Goal: Information Seeking & Learning: Compare options

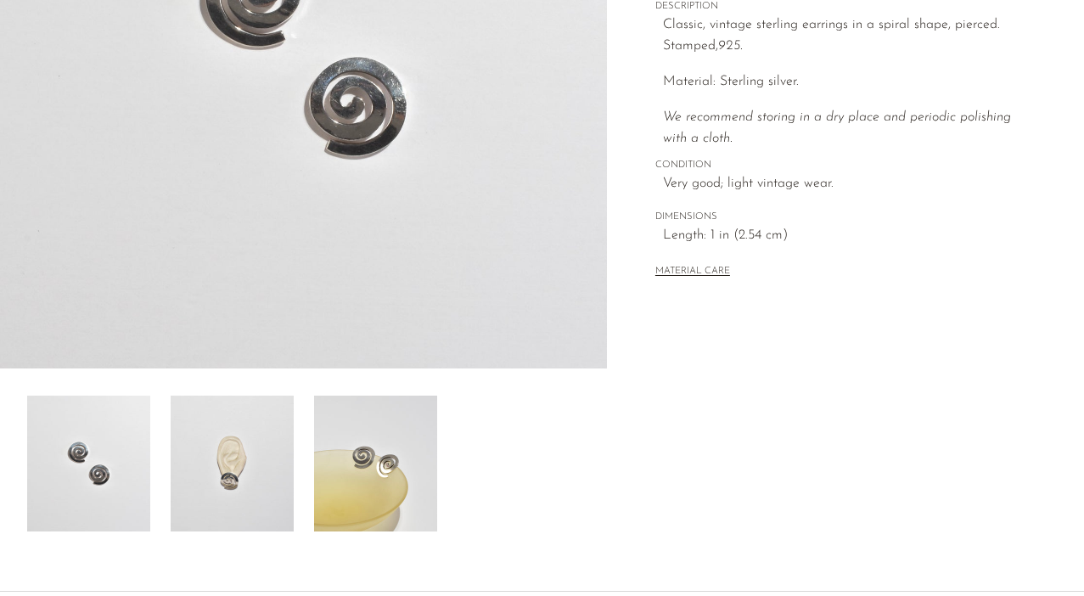
scroll to position [363, 0]
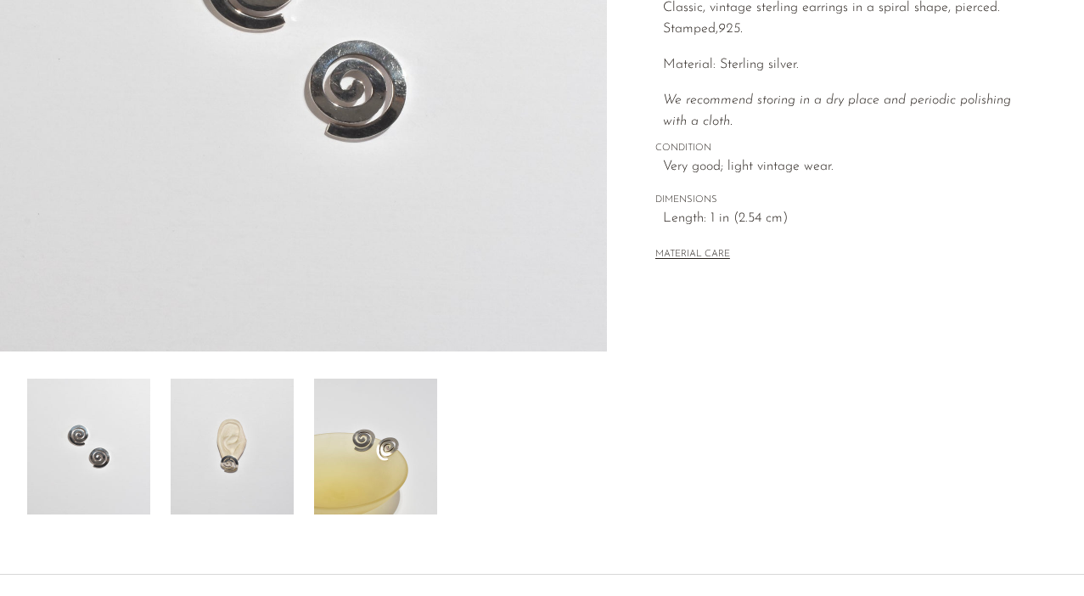
click at [238, 420] on img at bounding box center [232, 446] width 123 height 136
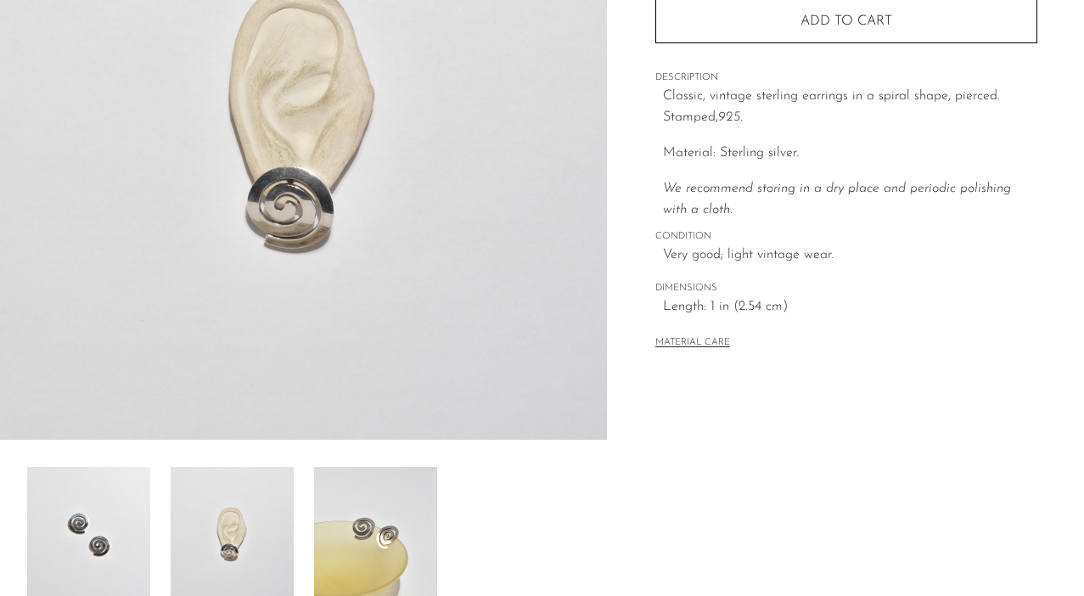
scroll to position [274, 0]
click at [367, 499] on img at bounding box center [375, 536] width 123 height 136
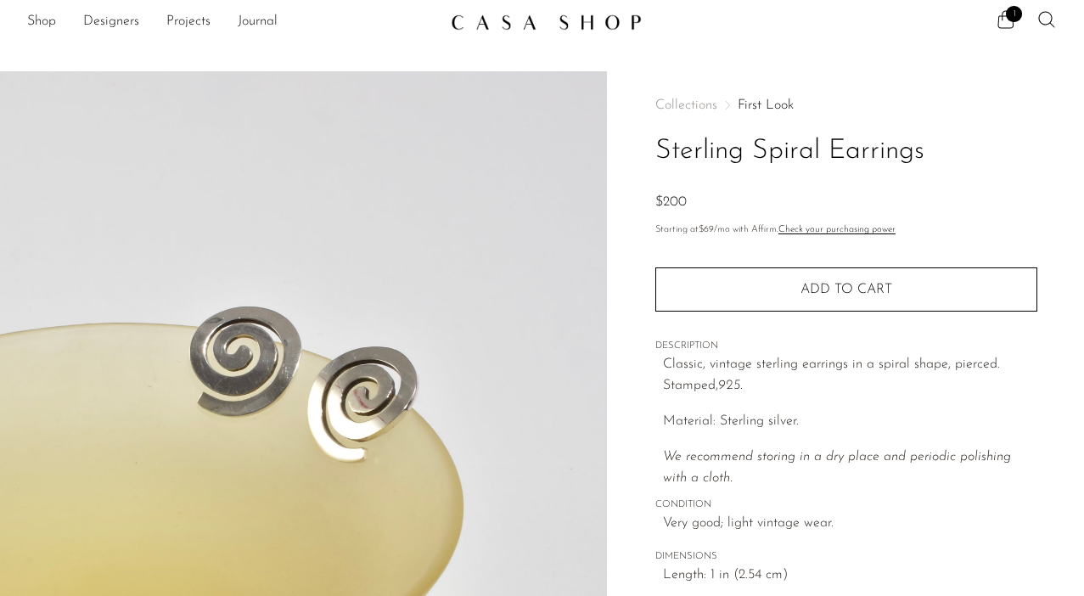
scroll to position [0, 0]
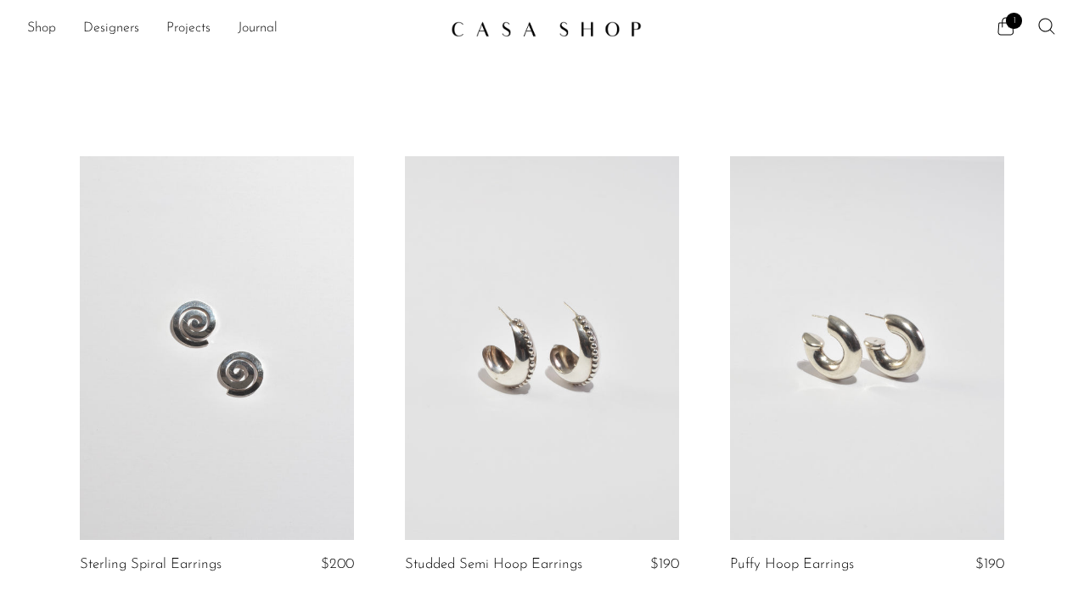
scroll to position [190, 0]
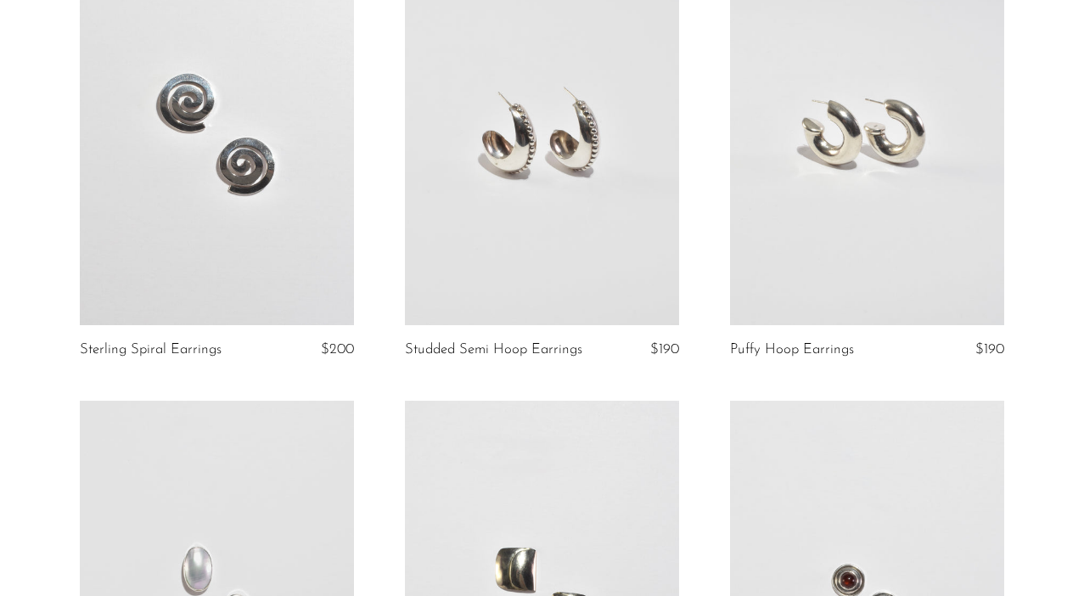
scroll to position [216, 0]
click at [564, 149] on link at bounding box center [542, 133] width 274 height 384
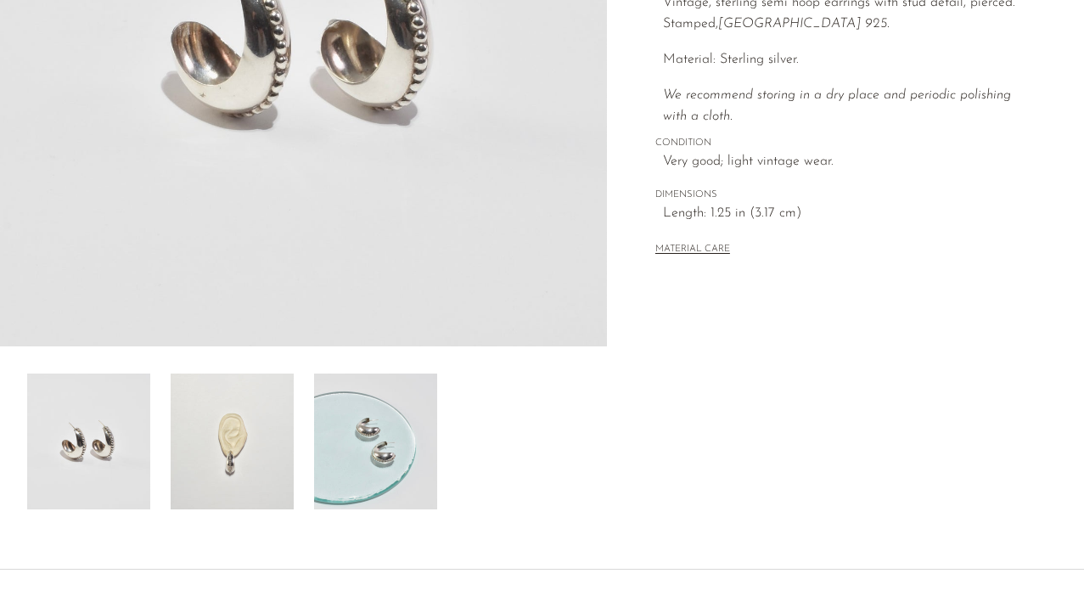
scroll to position [395, 0]
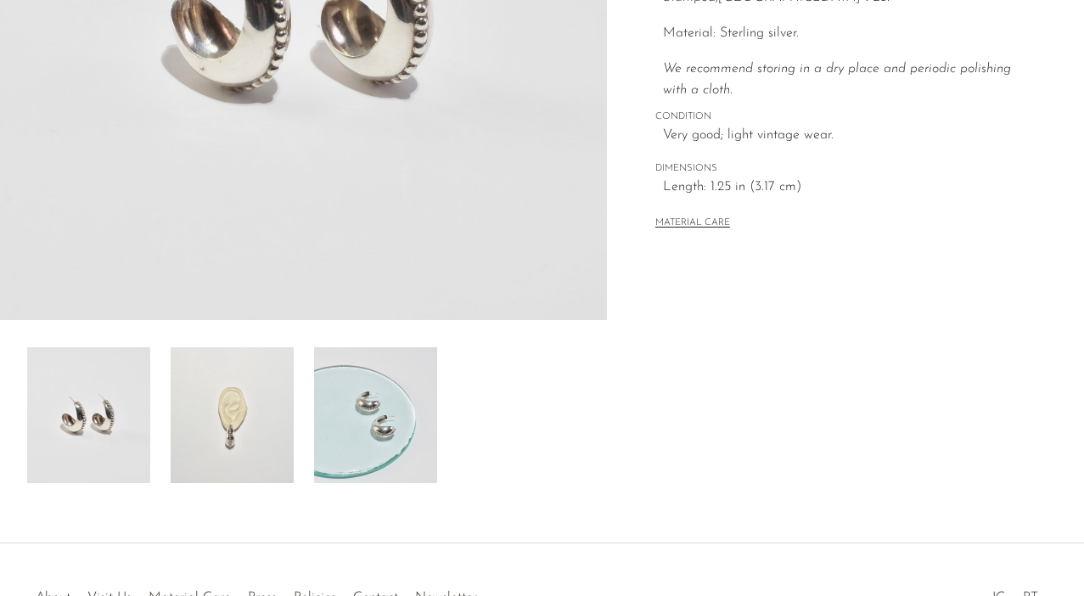
click at [258, 431] on img at bounding box center [232, 415] width 123 height 136
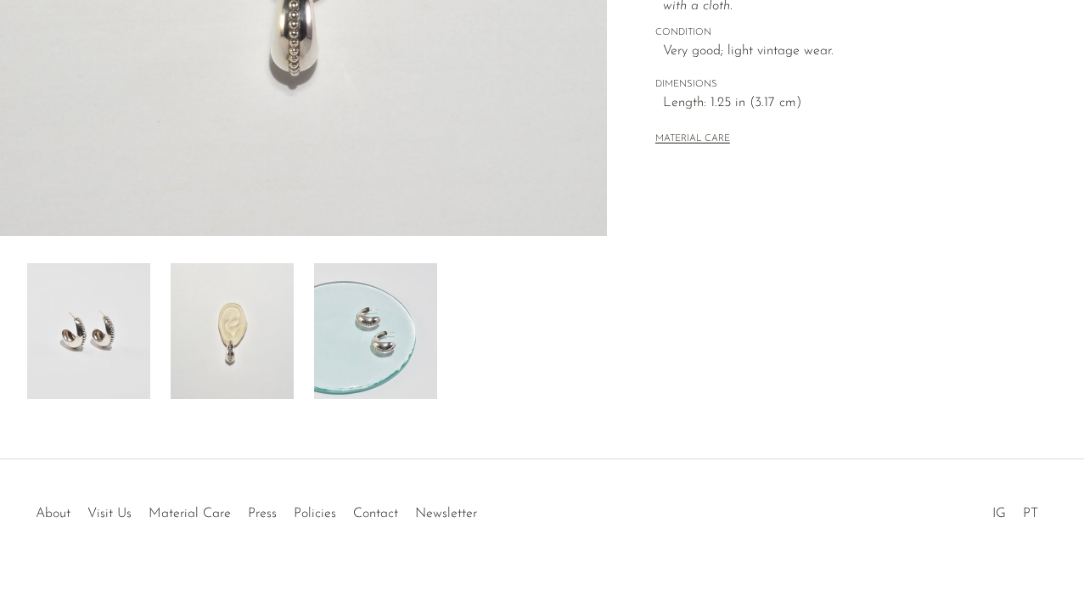
scroll to position [487, 0]
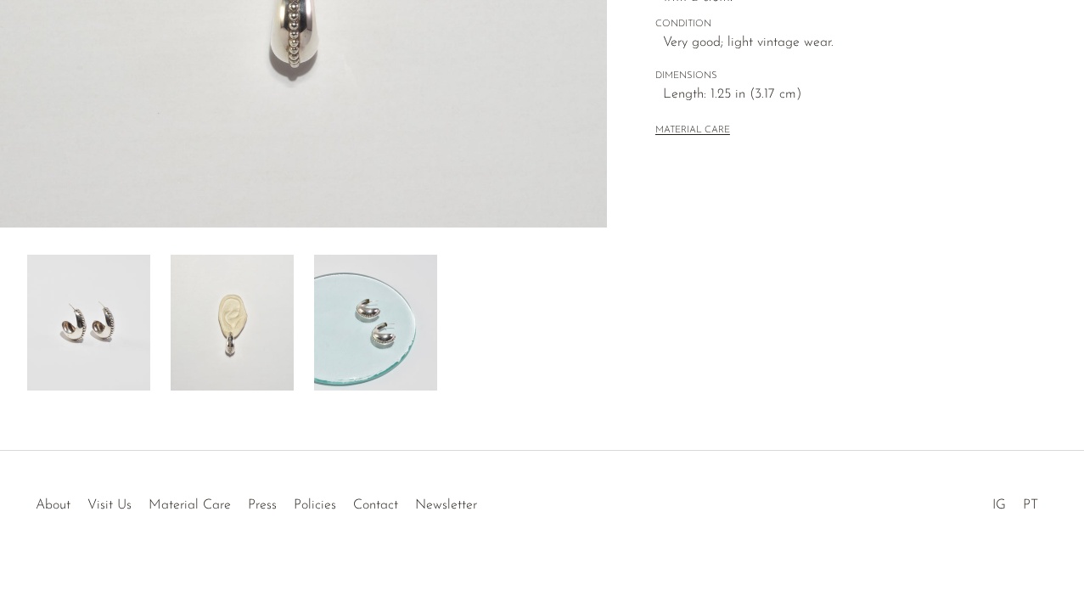
click at [369, 347] on img at bounding box center [375, 323] width 123 height 136
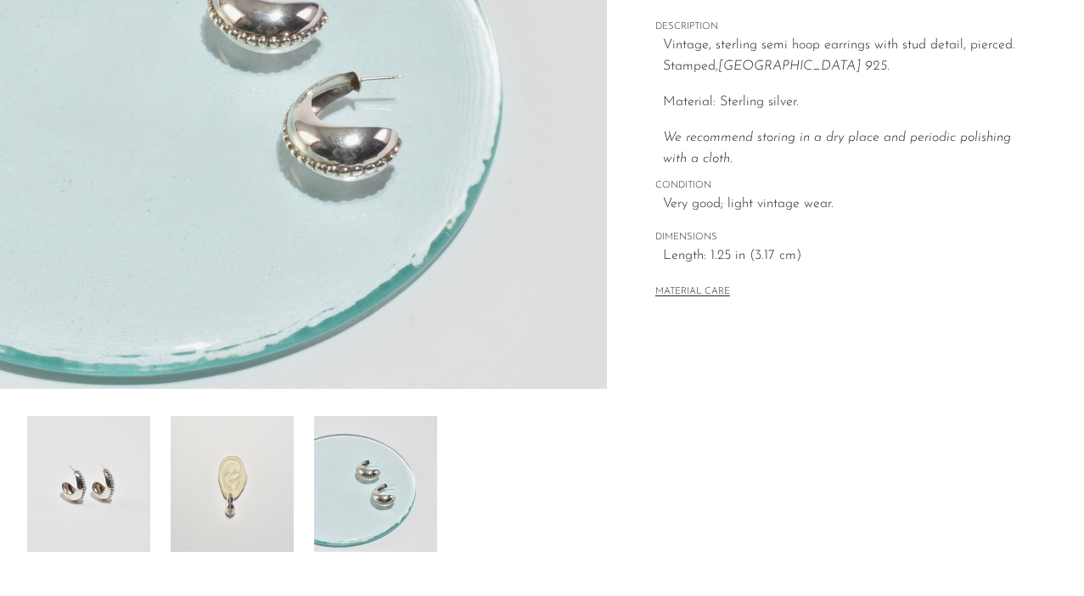
scroll to position [509, 0]
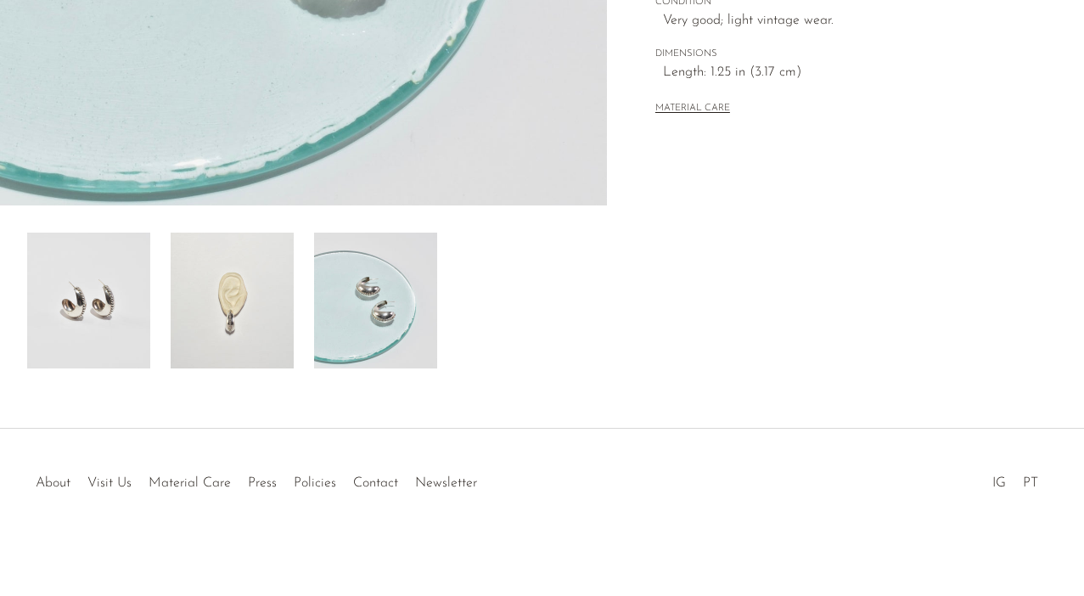
click at [243, 305] on img at bounding box center [232, 301] width 123 height 136
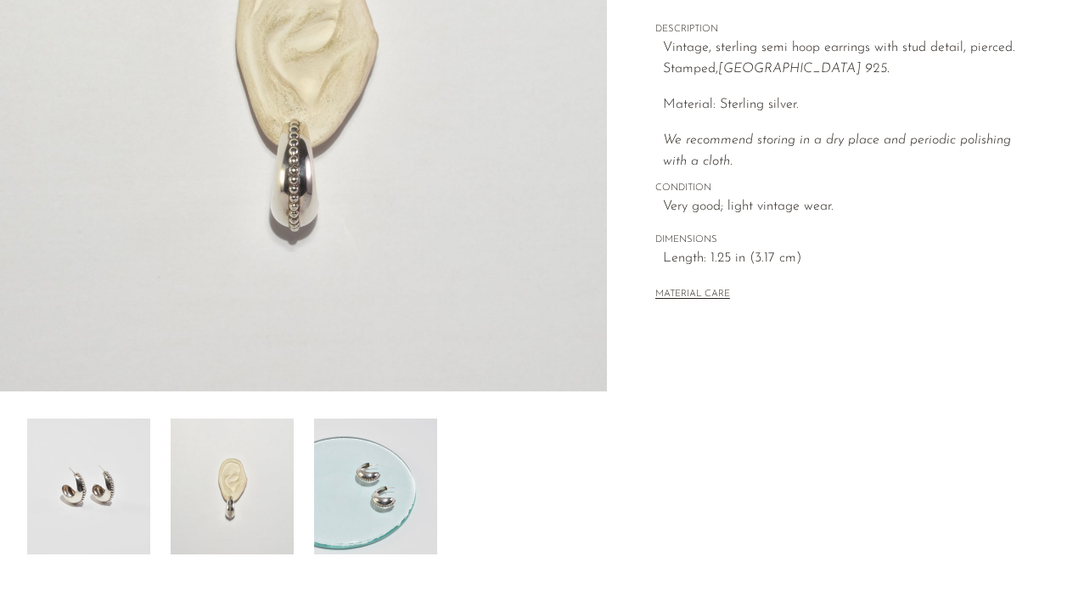
scroll to position [318, 0]
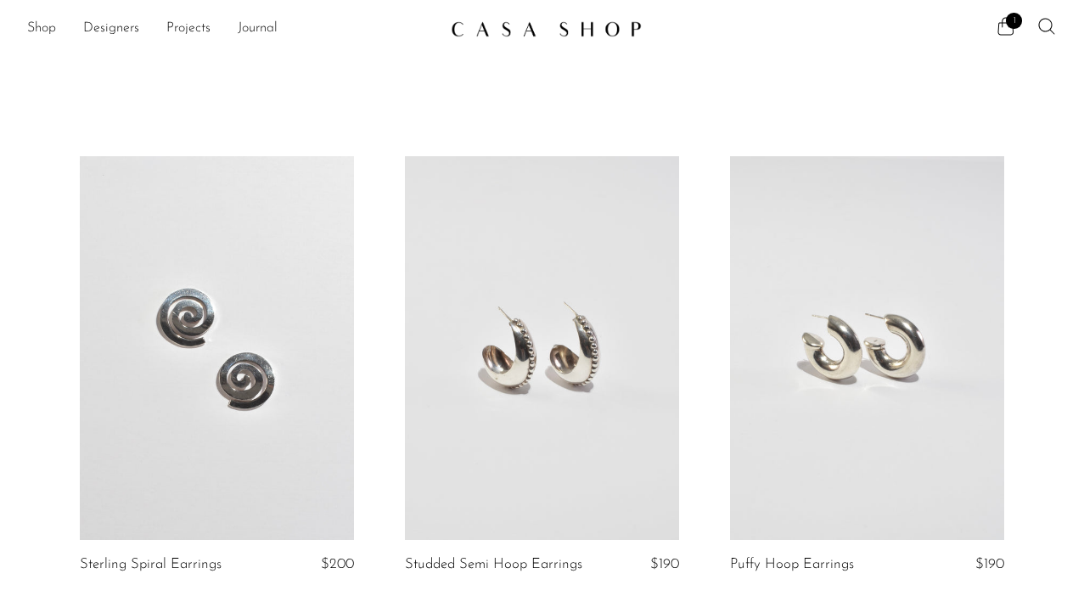
scroll to position [216, 0]
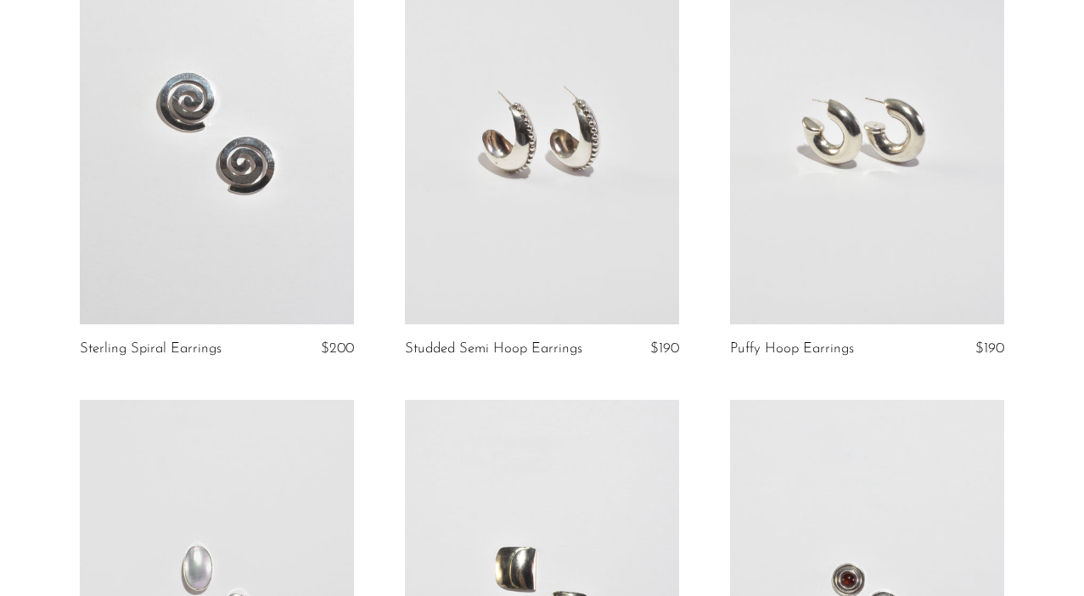
click at [874, 237] on link at bounding box center [867, 133] width 274 height 384
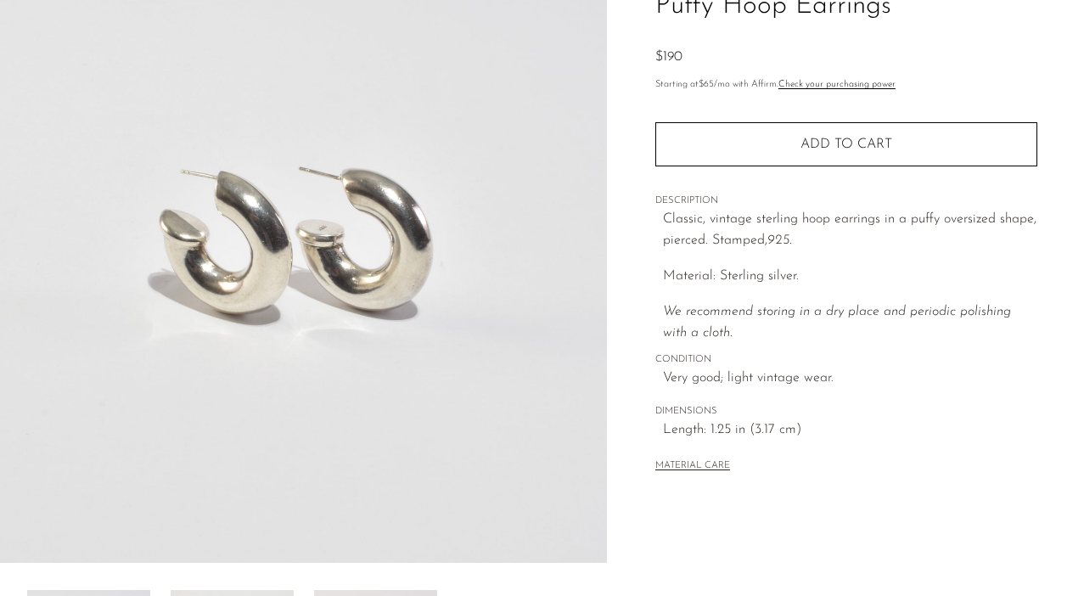
scroll to position [374, 0]
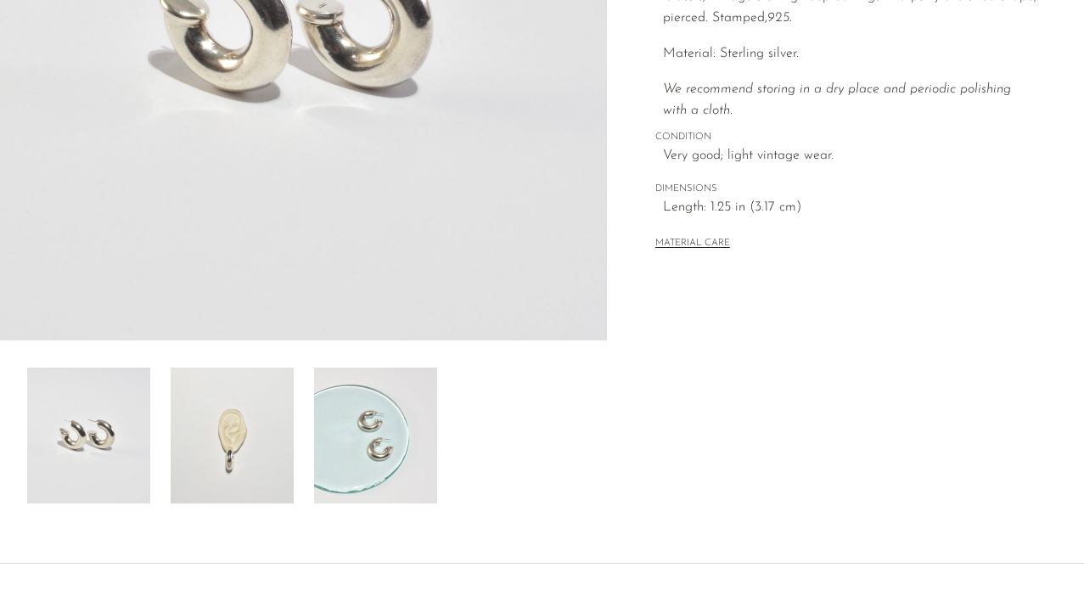
click at [240, 434] on img at bounding box center [232, 435] width 123 height 136
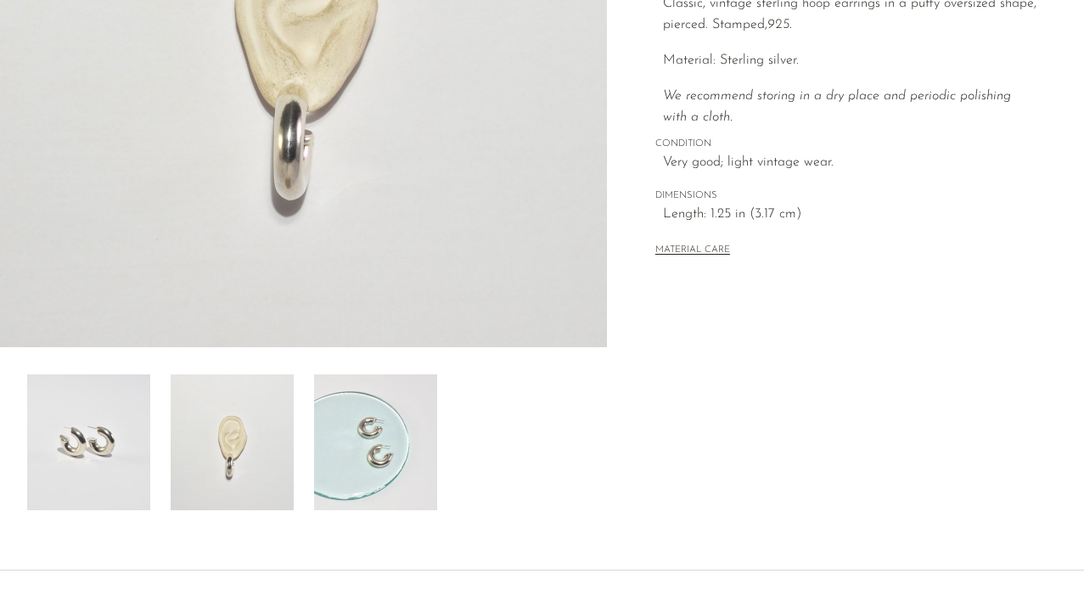
scroll to position [373, 0]
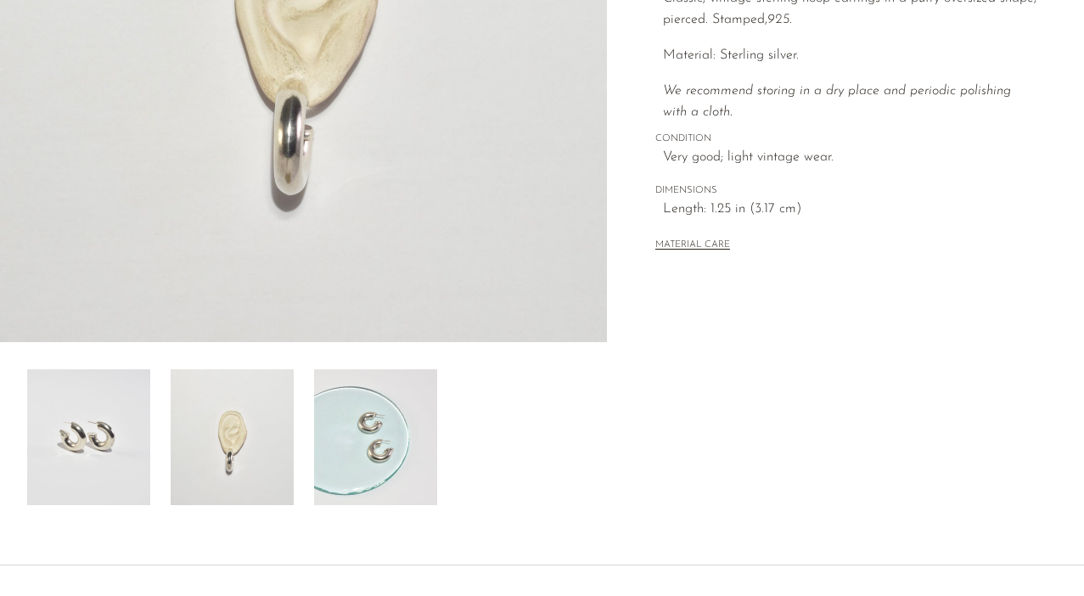
click at [394, 419] on img at bounding box center [375, 437] width 123 height 136
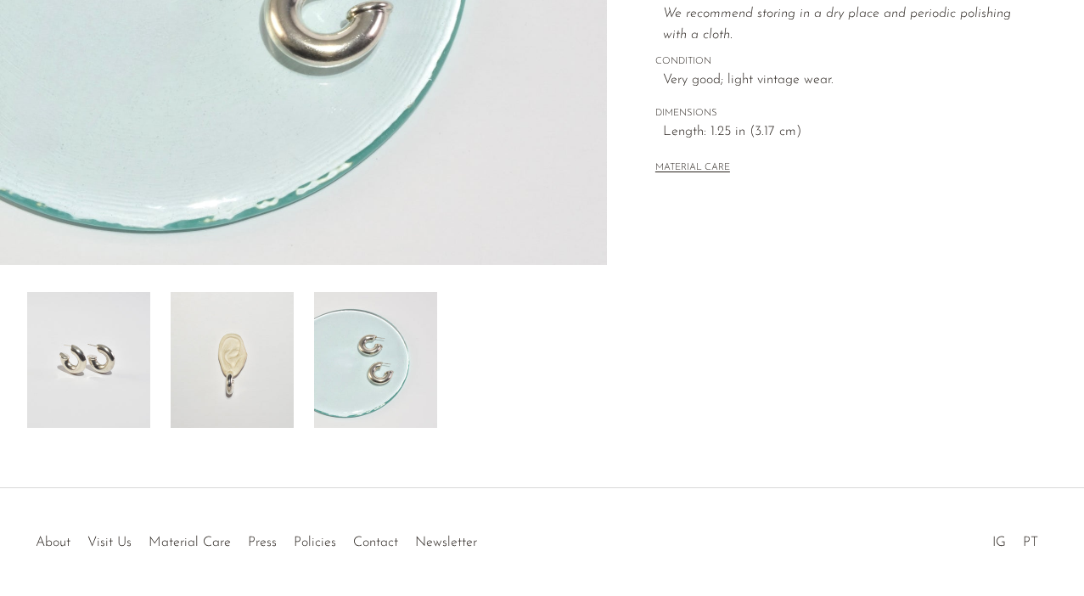
click at [246, 384] on img at bounding box center [232, 360] width 123 height 136
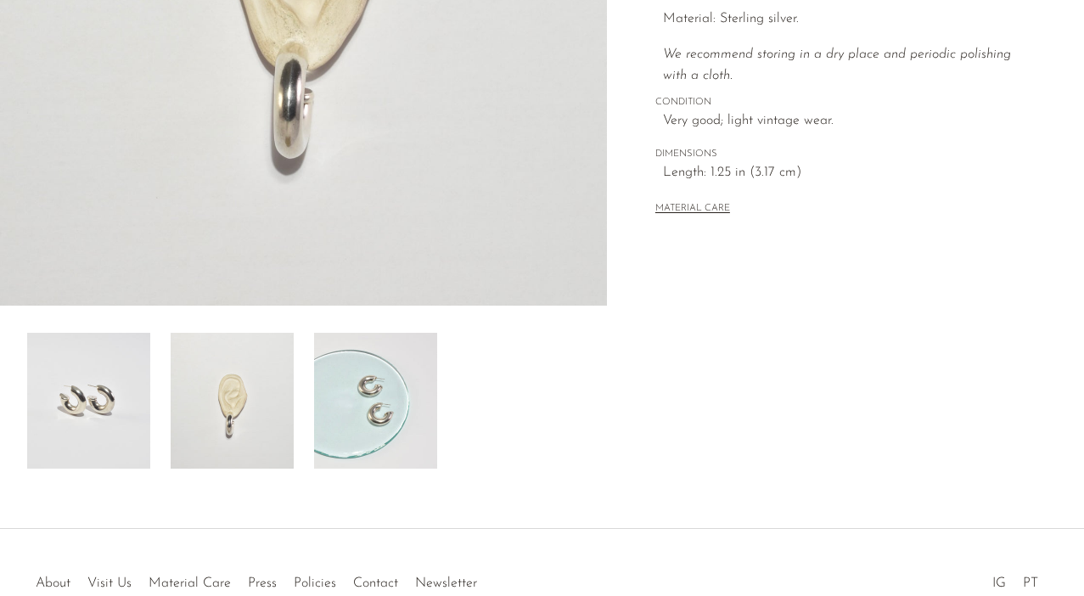
scroll to position [411, 0]
click at [87, 393] on img at bounding box center [88, 399] width 123 height 136
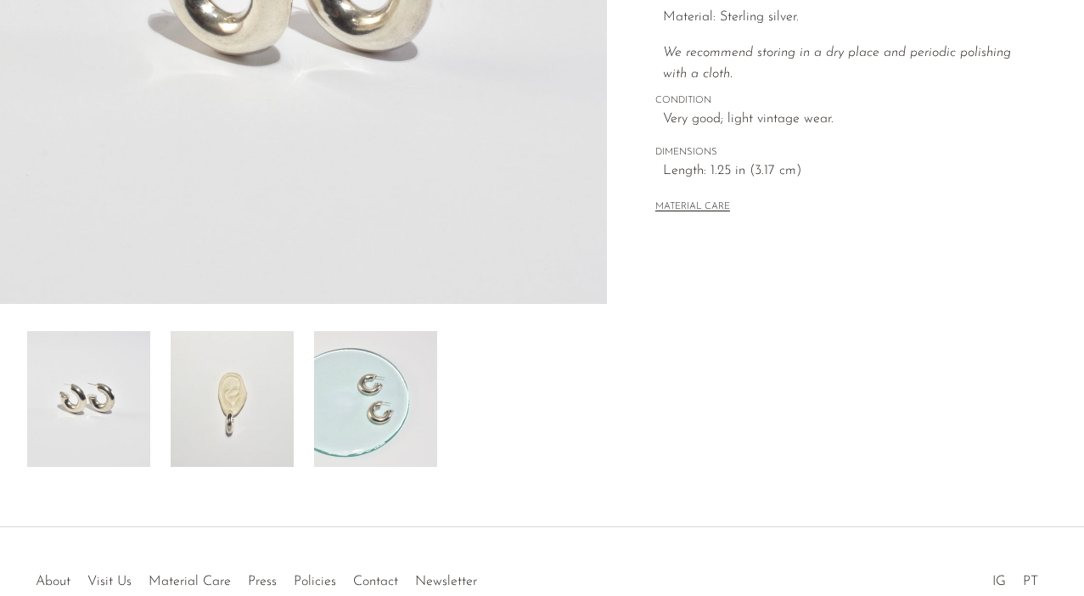
scroll to position [177, 0]
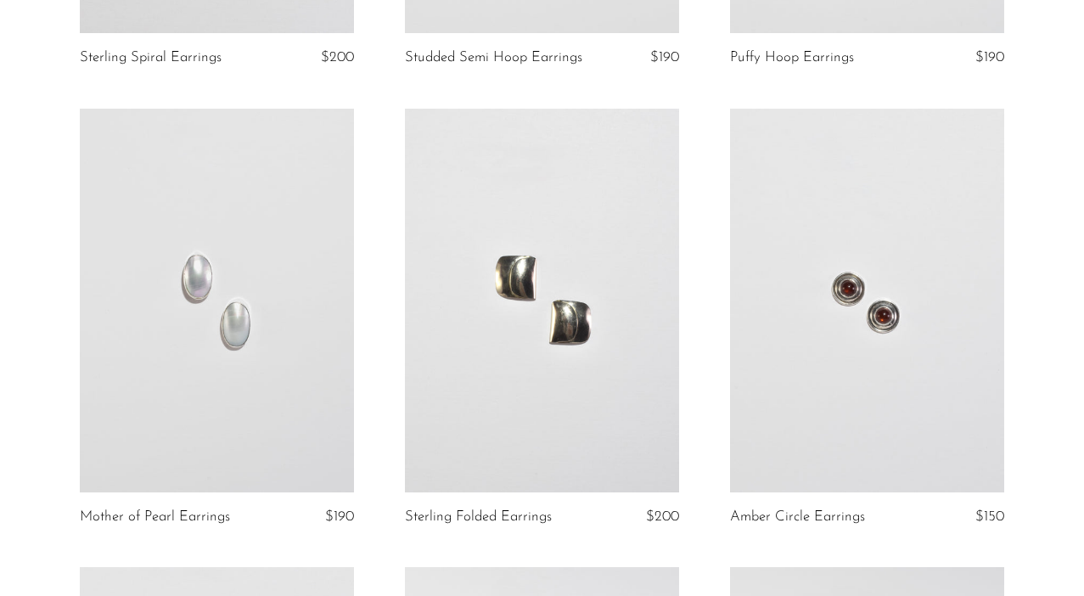
scroll to position [509, 0]
click at [279, 266] on link at bounding box center [217, 298] width 274 height 384
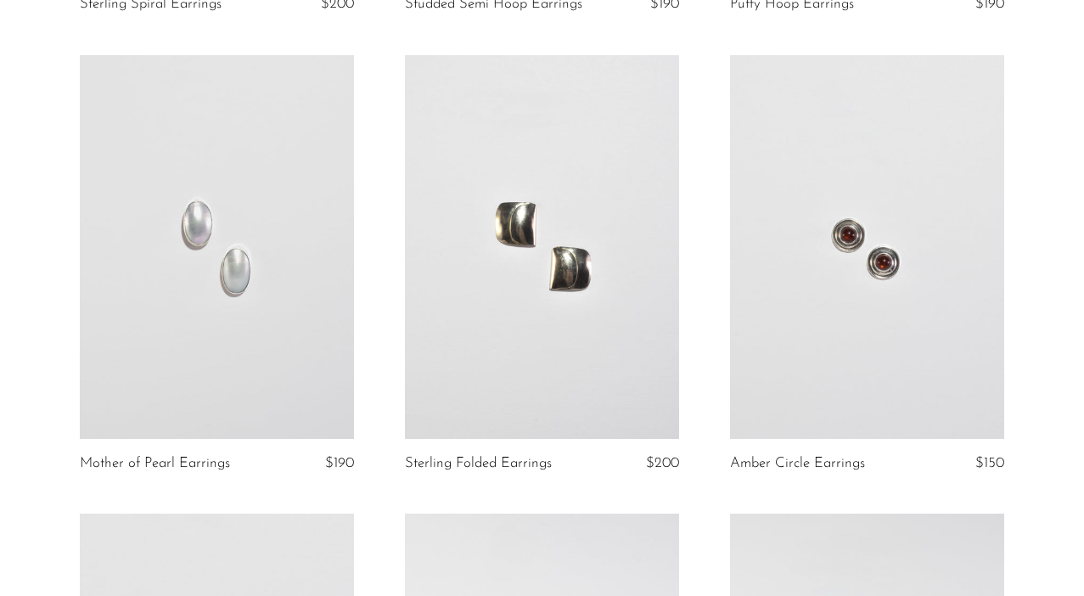
scroll to position [571, 0]
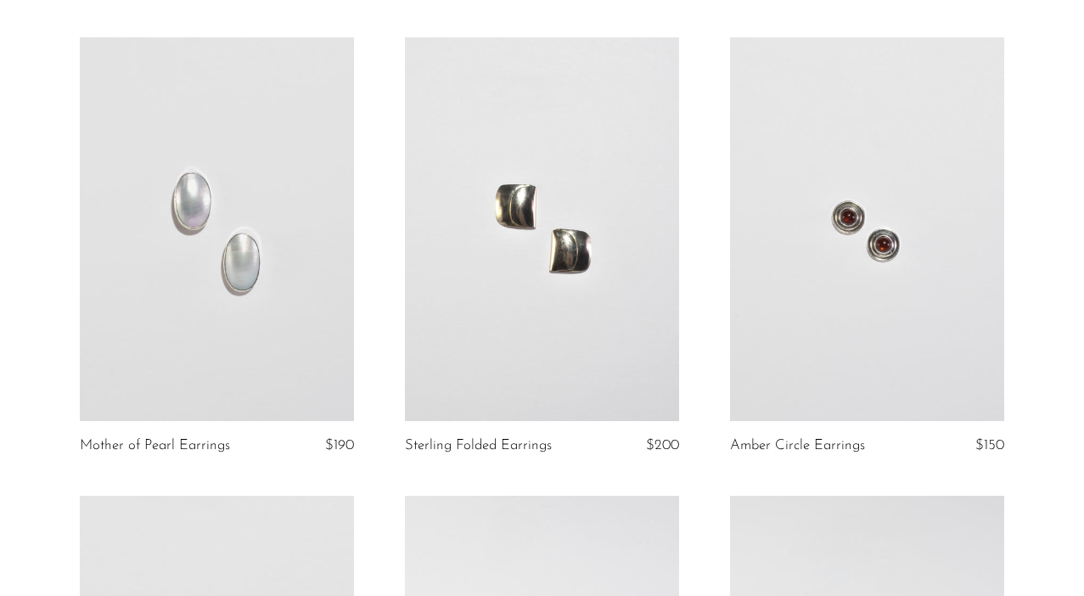
scroll to position [577, 0]
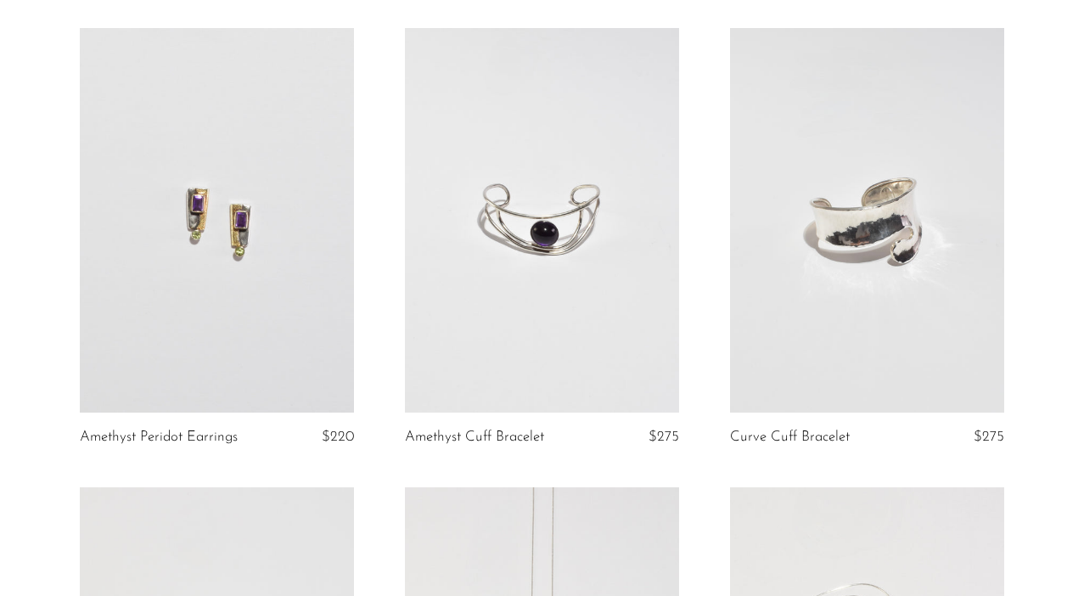
scroll to position [1045, 0]
